Goal: Task Accomplishment & Management: Use online tool/utility

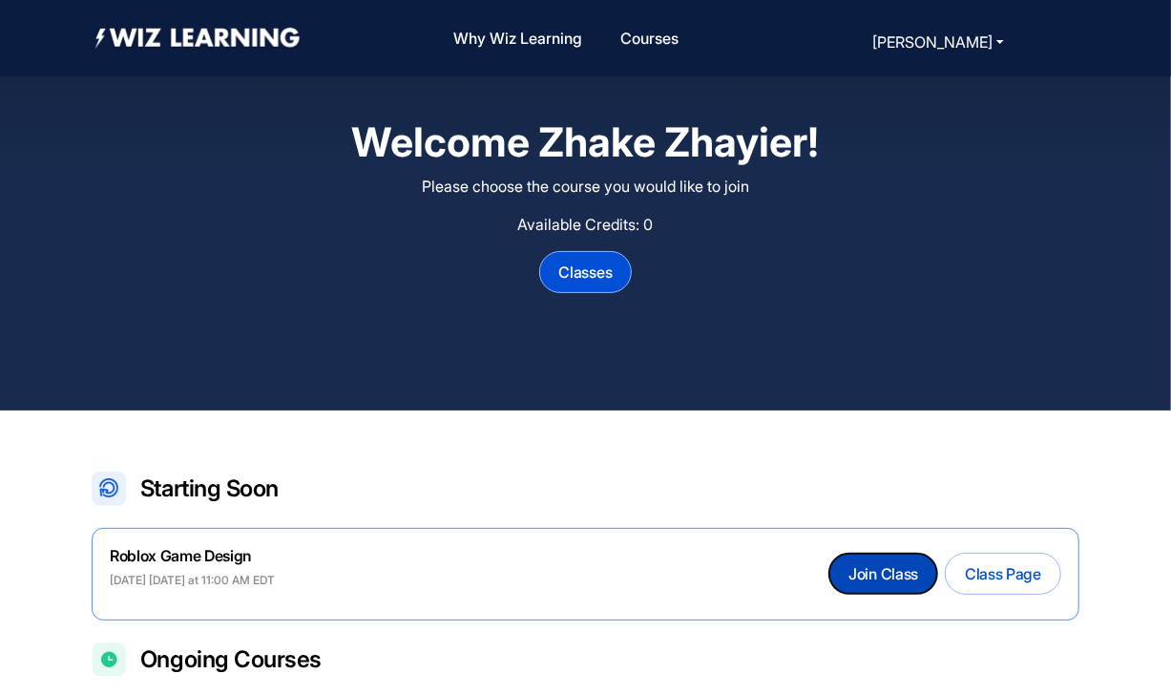
click at [885, 562] on button "Join Class" at bounding box center [883, 573] width 108 height 40
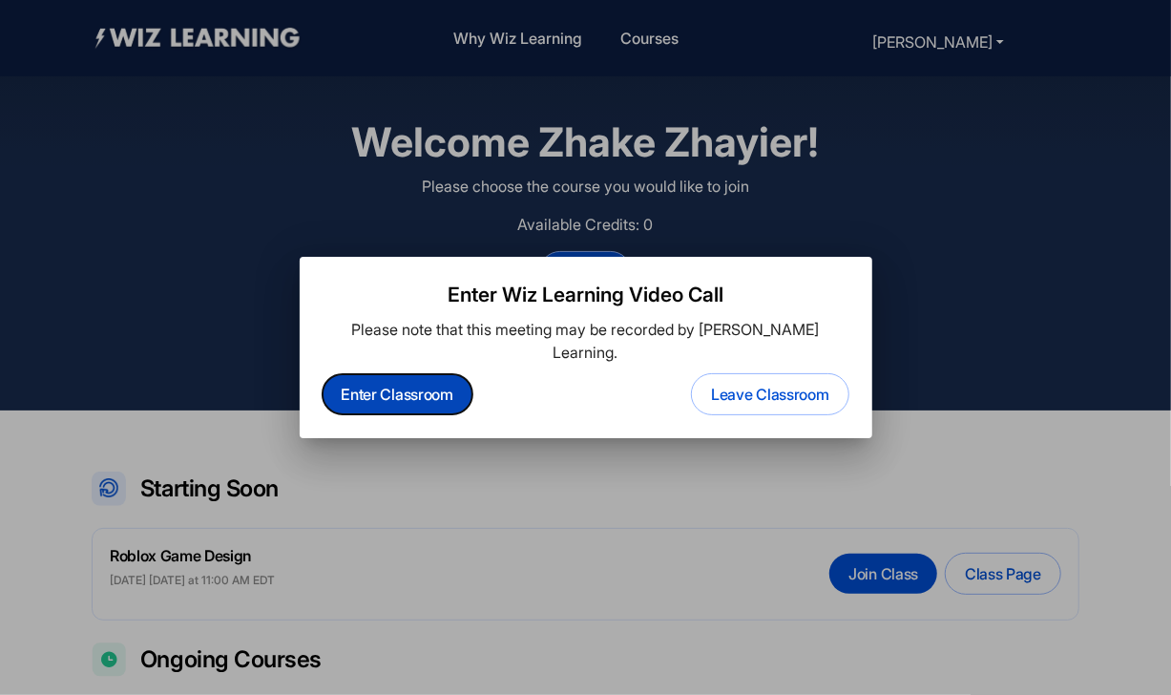
drag, startPoint x: 433, startPoint y: 364, endPoint x: 425, endPoint y: 379, distance: 16.7
click at [425, 379] on button "Enter Classroom" at bounding box center [397, 394] width 150 height 40
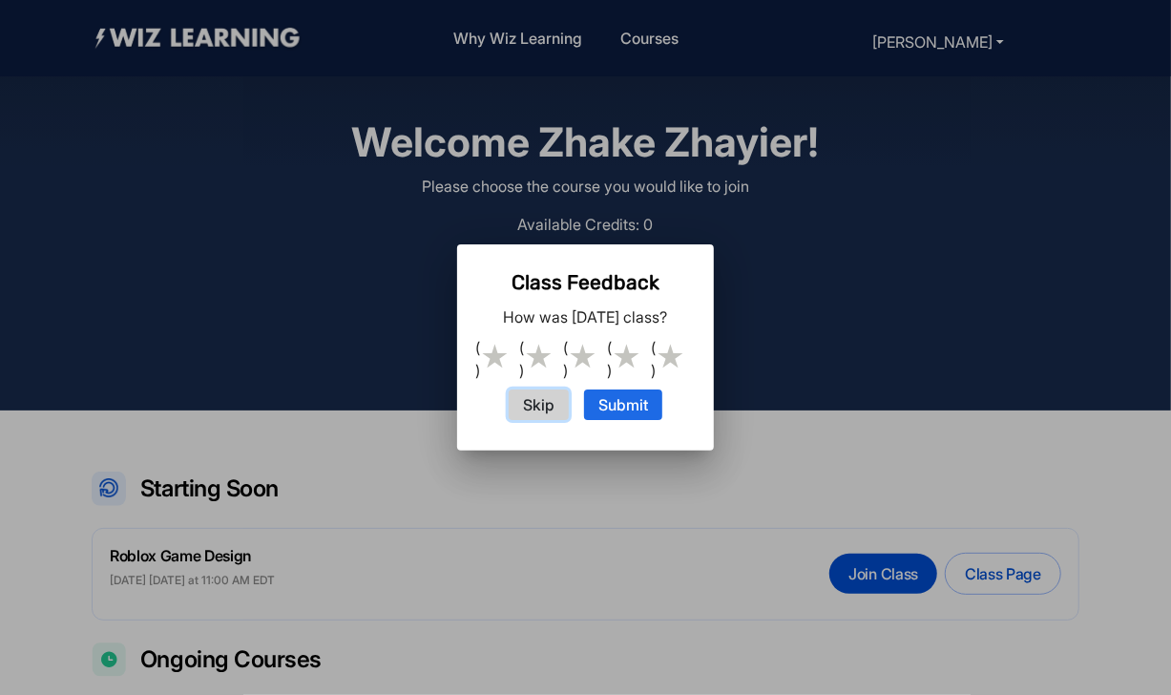
click at [540, 408] on button "Skip" at bounding box center [539, 404] width 60 height 31
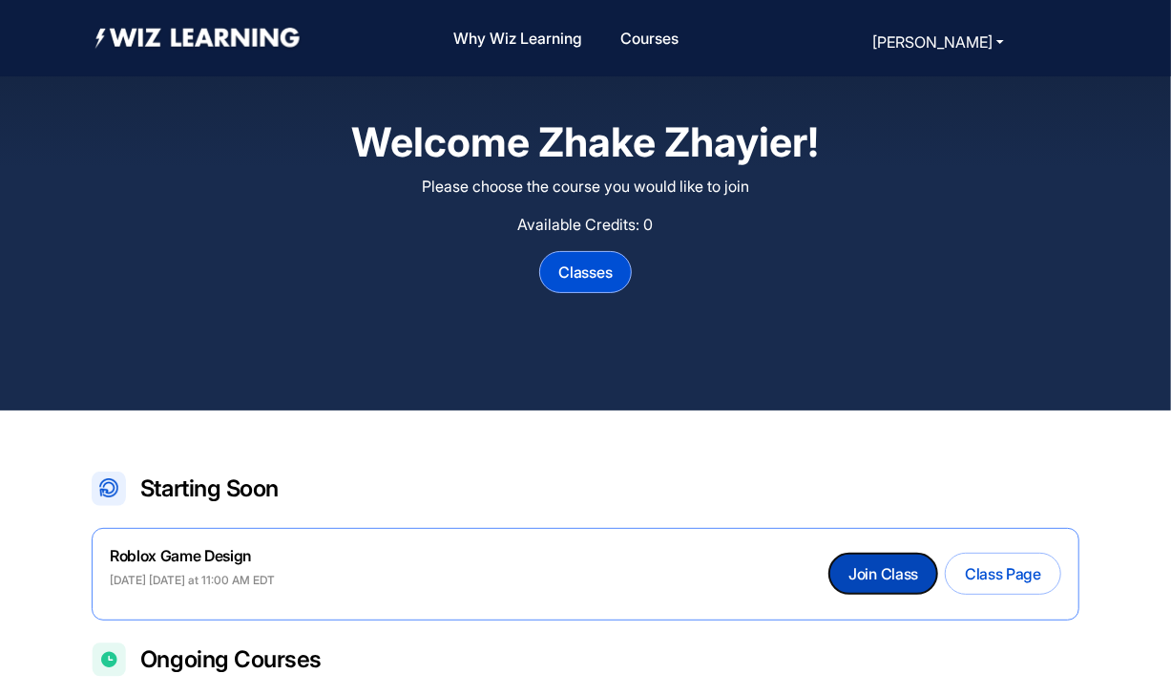
click at [877, 584] on button "Join Class" at bounding box center [883, 573] width 108 height 40
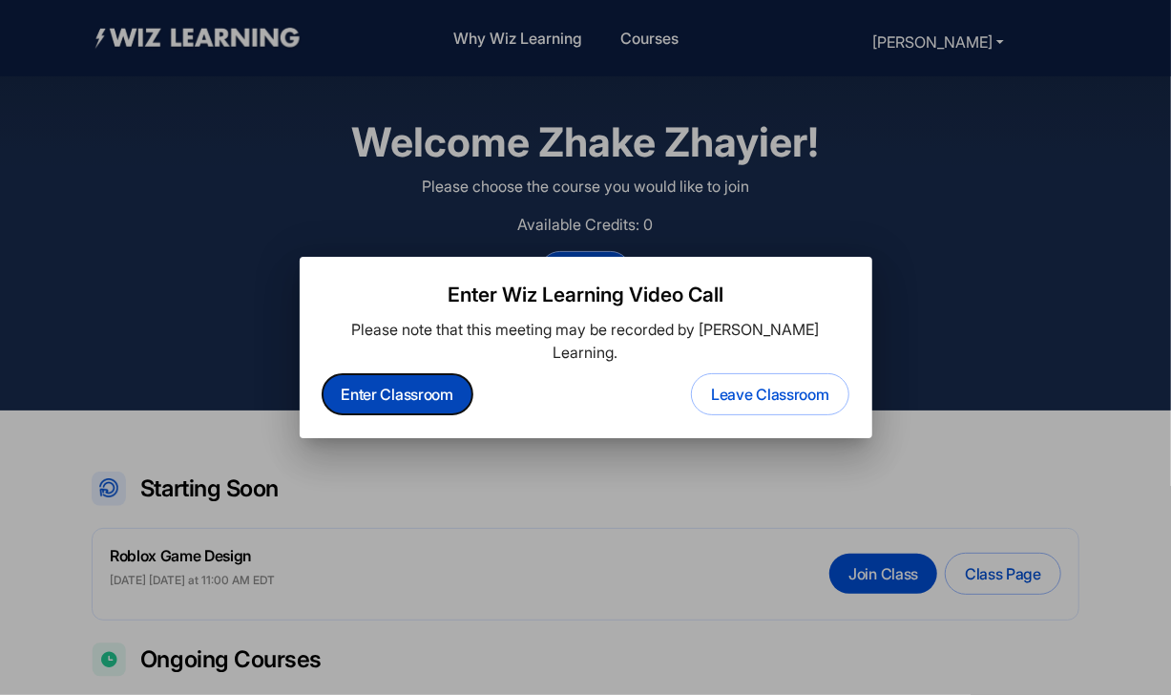
click at [424, 374] on button "Enter Classroom" at bounding box center [397, 394] width 150 height 40
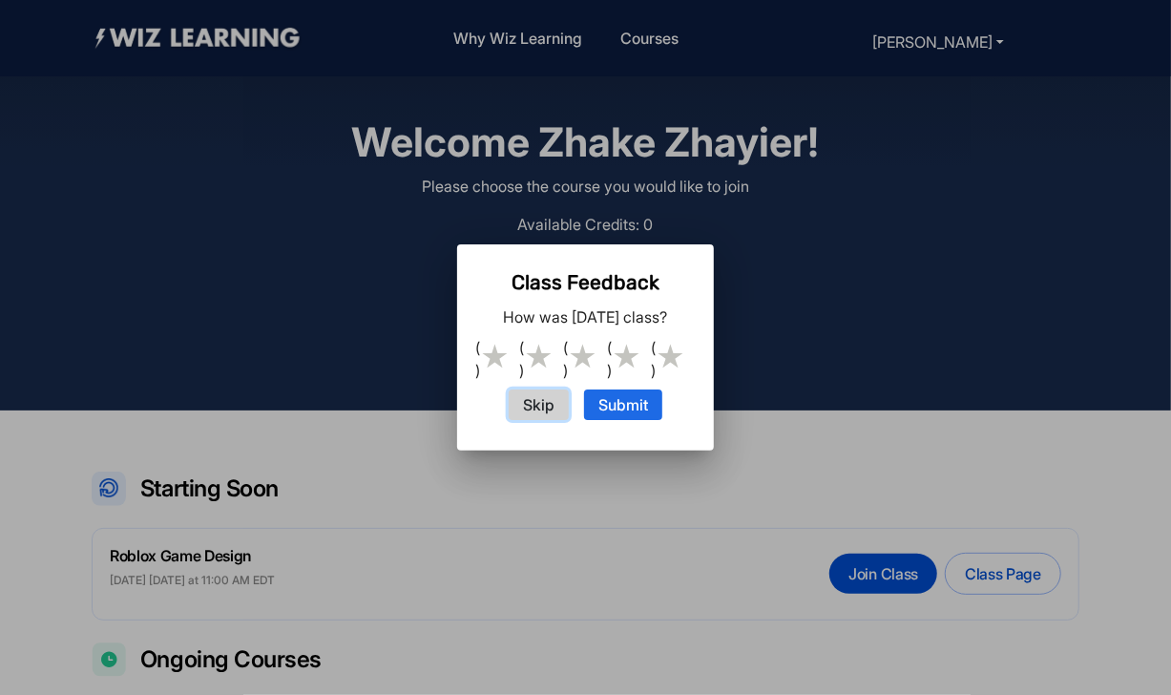
click at [533, 395] on button "Skip" at bounding box center [539, 404] width 60 height 31
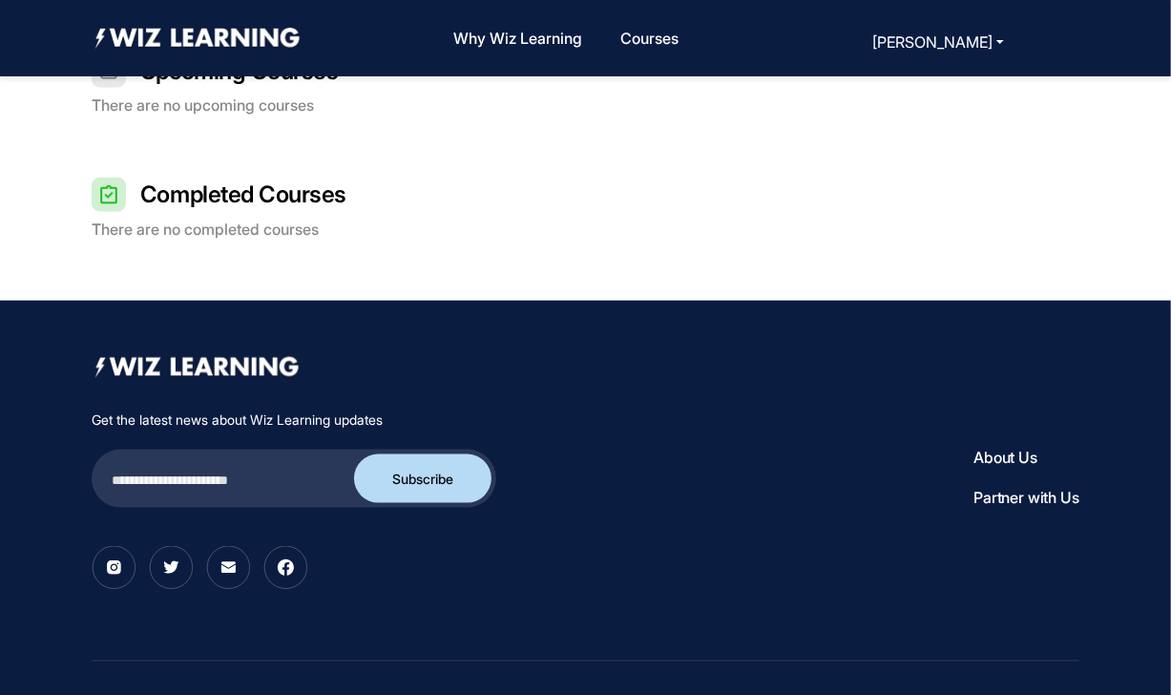
scroll to position [930, 0]
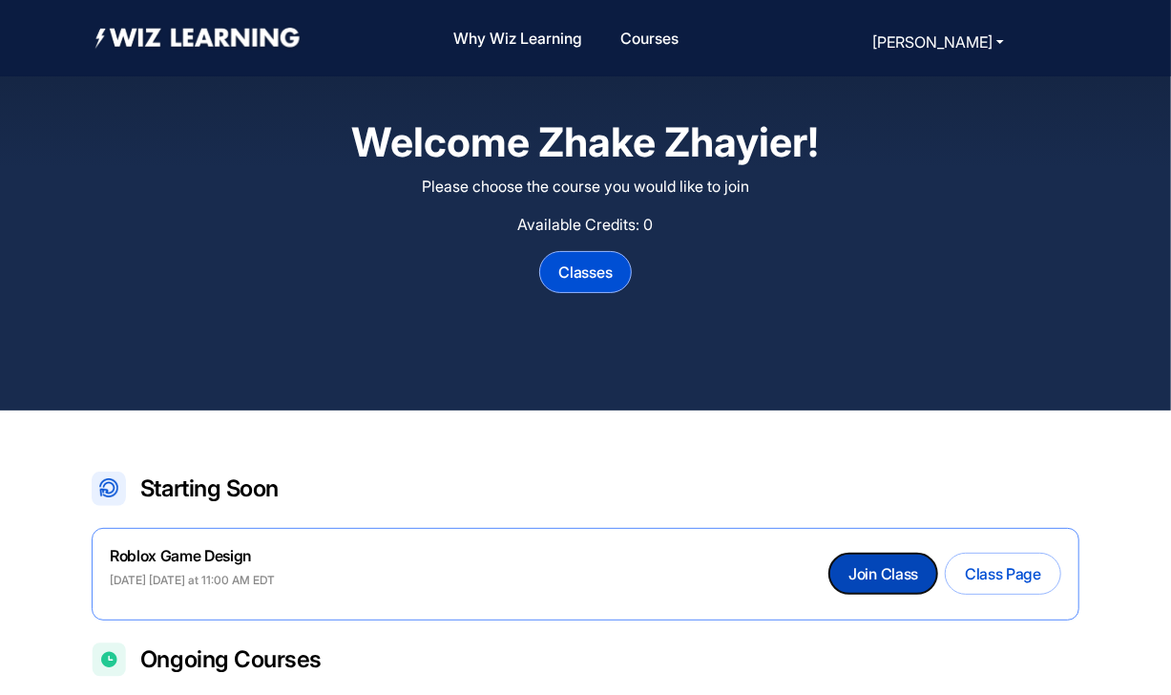
click at [858, 569] on button "Join Class" at bounding box center [883, 573] width 108 height 40
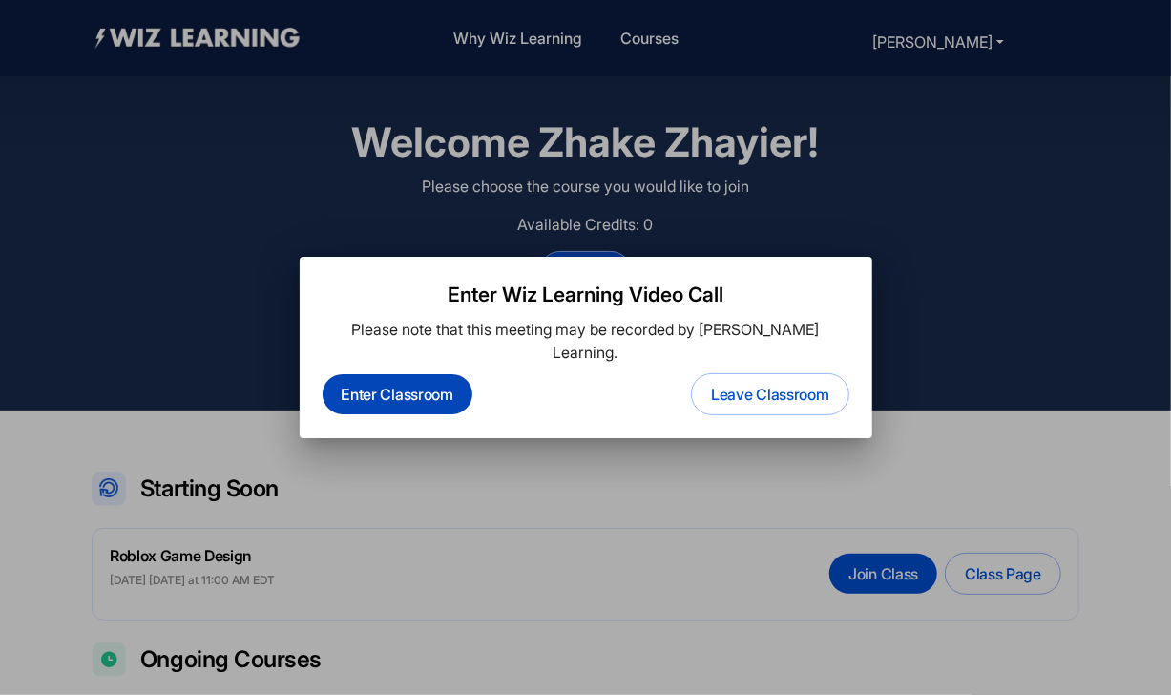
click at [411, 387] on button "Enter Classroom" at bounding box center [397, 394] width 150 height 40
